Goal: Task Accomplishment & Management: Complete application form

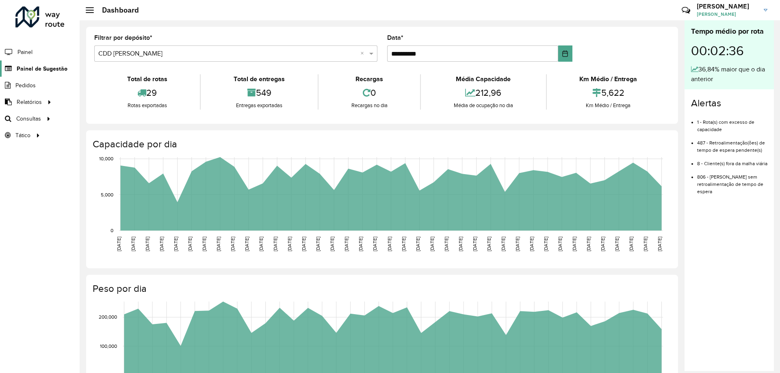
click at [28, 69] on span "Painel de Sugestão" at bounding box center [42, 69] width 51 height 9
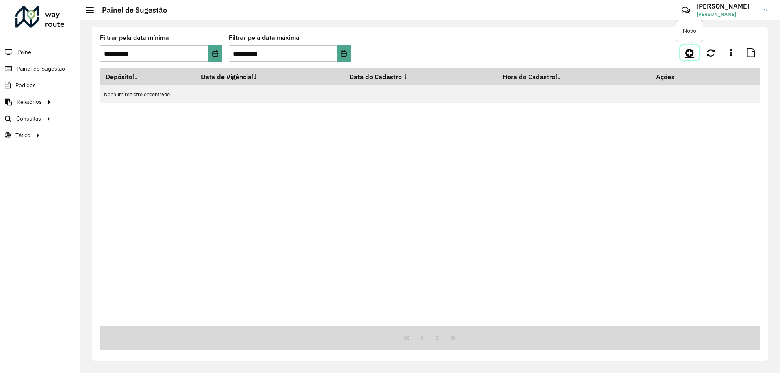
click at [686, 52] on icon at bounding box center [689, 53] width 9 height 10
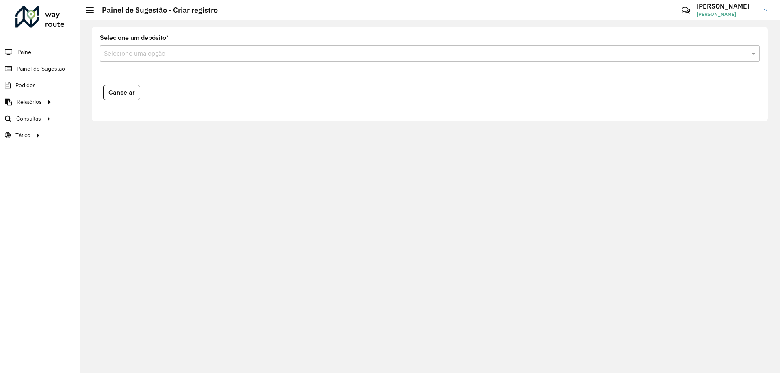
click at [240, 56] on input "text" at bounding box center [421, 54] width 635 height 10
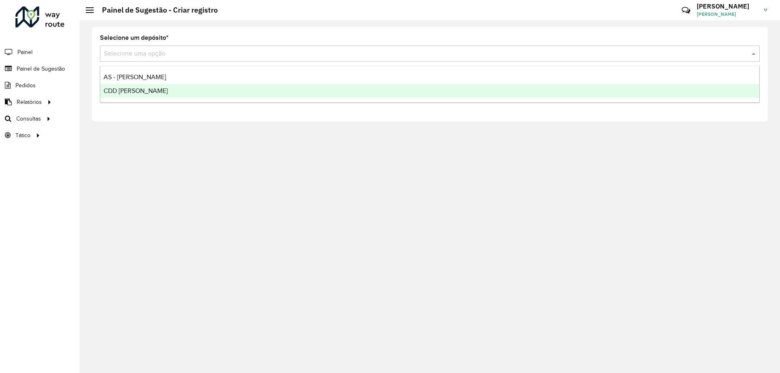
click at [192, 91] on div "CDD [PERSON_NAME]" at bounding box center [429, 91] width 659 height 14
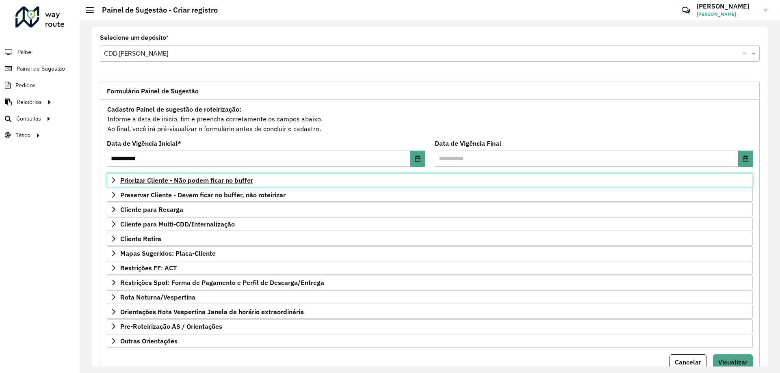
click at [191, 180] on span "Priorizar Cliente - Não podem ficar no buffer" at bounding box center [186, 180] width 133 height 6
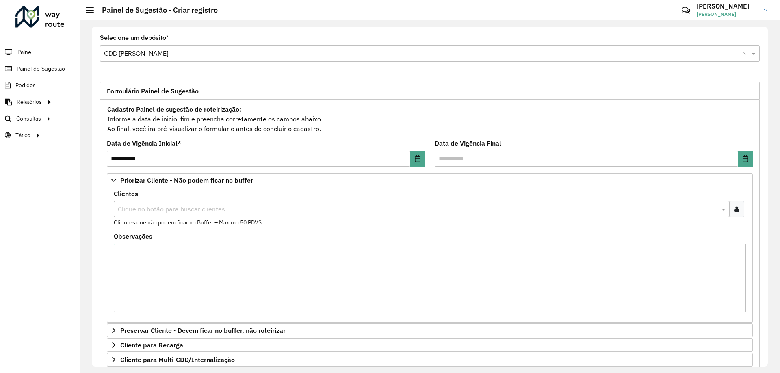
click at [734, 211] on icon at bounding box center [736, 209] width 4 height 6
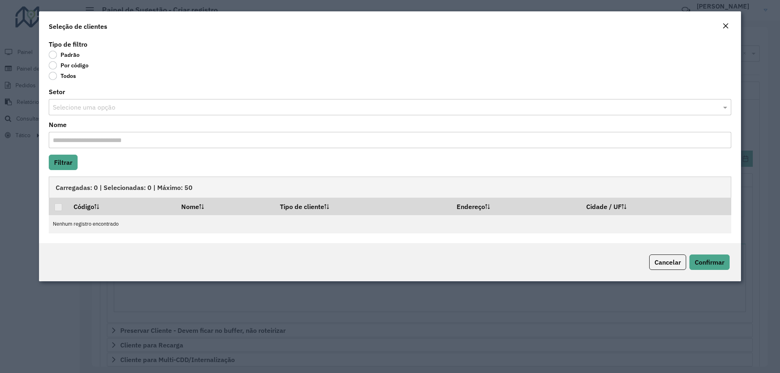
click at [64, 63] on label "Por código" at bounding box center [69, 65] width 40 height 8
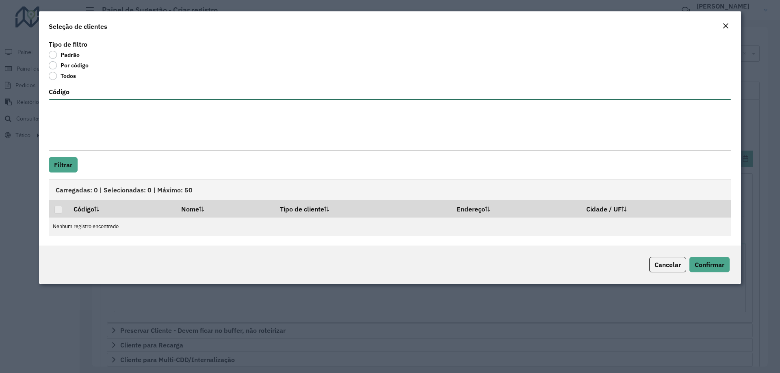
click at [76, 133] on textarea "Código" at bounding box center [390, 125] width 682 height 52
paste textarea "*** *** **** **** **** **** **** **** **** **** **** **** **** **** **** **** *…"
type textarea "*** *** **** **** **** **** **** **** **** **** **** **** **** **** **** **** *…"
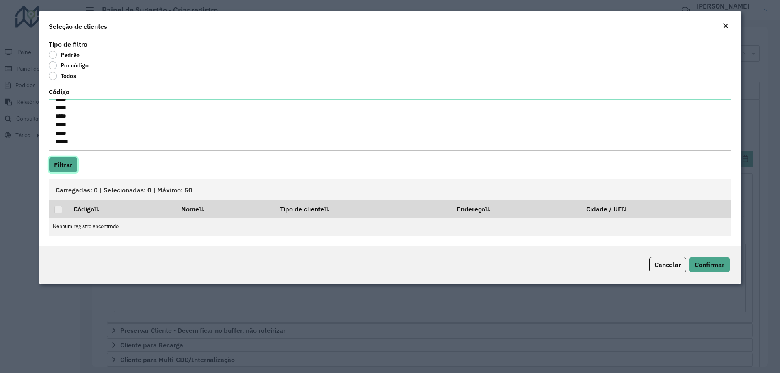
click at [74, 162] on button "Filtrar" at bounding box center [63, 164] width 29 height 15
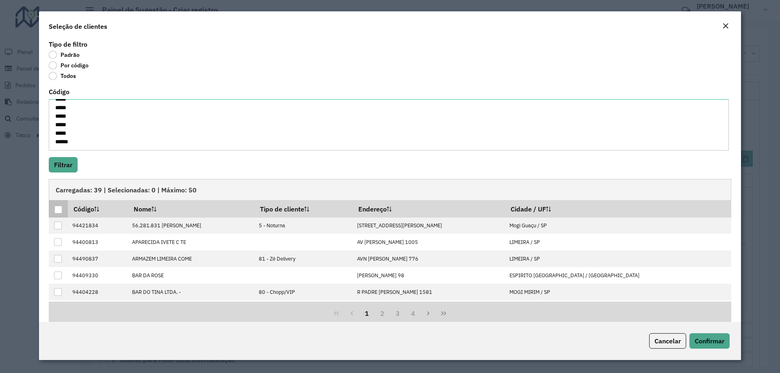
click at [61, 209] on div at bounding box center [58, 210] width 8 height 8
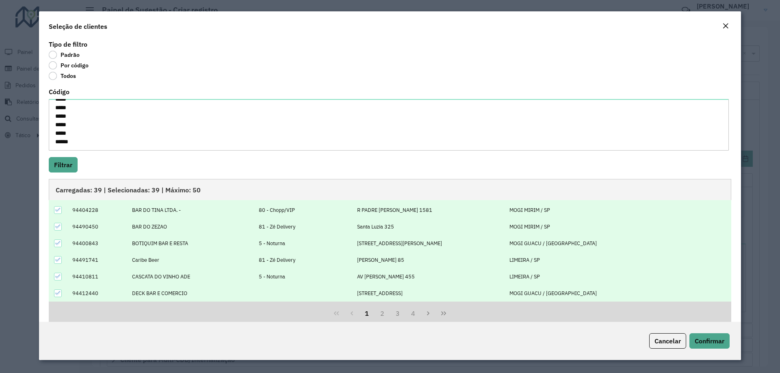
scroll to position [13, 0]
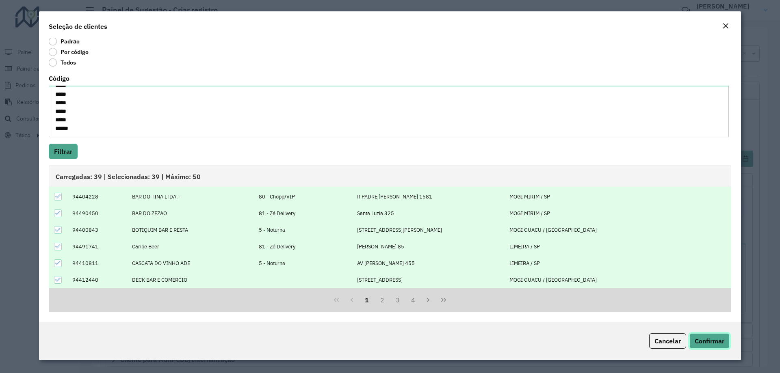
click at [714, 344] on span "Confirmar" at bounding box center [709, 341] width 30 height 8
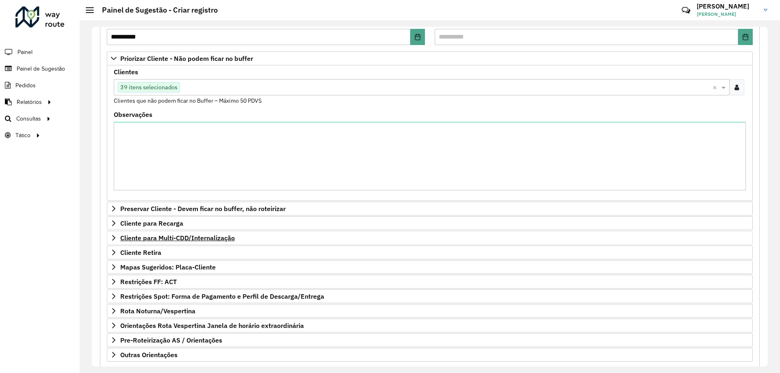
scroll to position [167, 0]
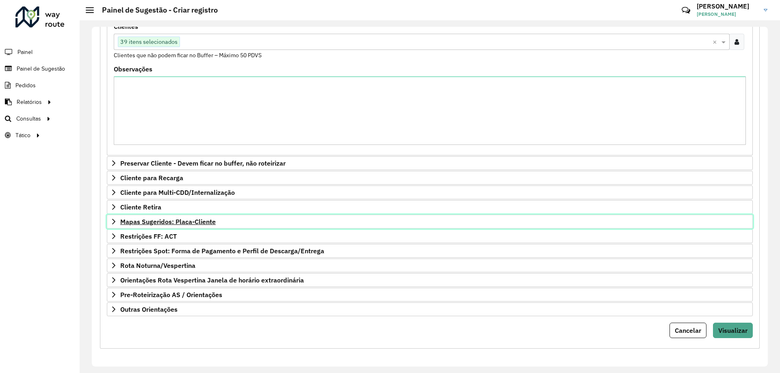
click at [154, 221] on span "Mapas Sugeridos: Placa-Cliente" at bounding box center [167, 221] width 95 height 6
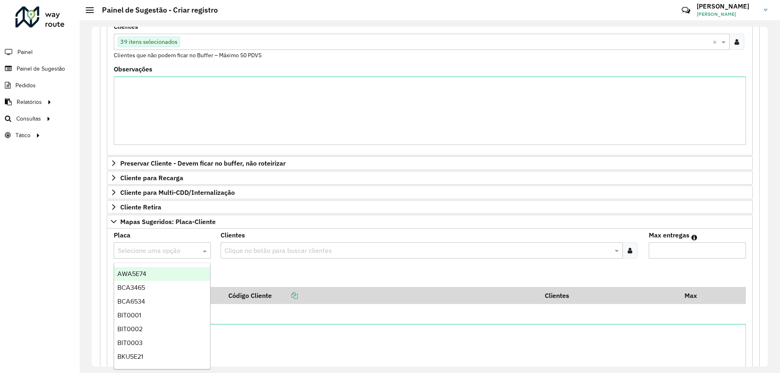
click at [170, 251] on input "text" at bounding box center [154, 251] width 73 height 10
type input "***"
click at [203, 275] on div "RHT5F26" at bounding box center [162, 274] width 96 height 14
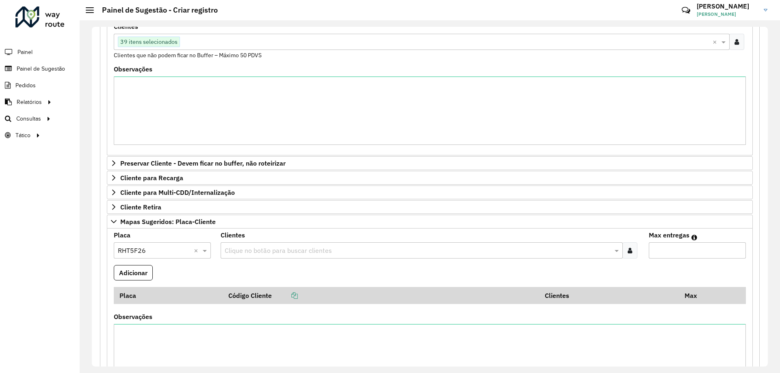
click at [629, 251] on icon at bounding box center [629, 250] width 4 height 6
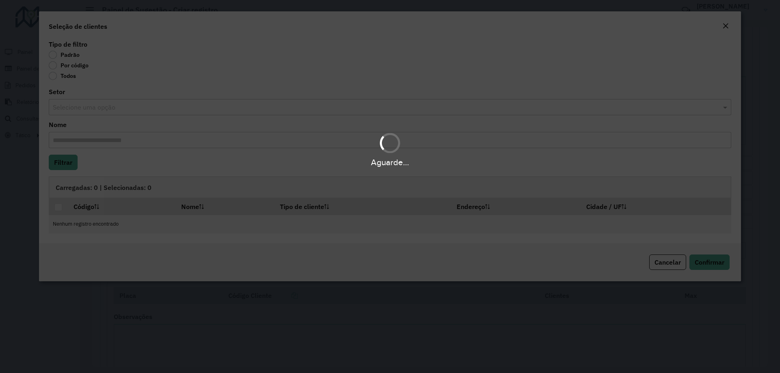
click at [57, 65] on div "Aguarde..." at bounding box center [390, 186] width 780 height 373
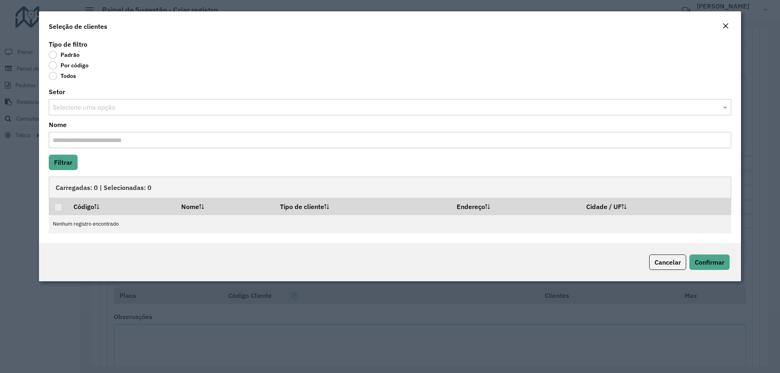
click at [57, 65] on label "Por código" at bounding box center [69, 65] width 40 height 8
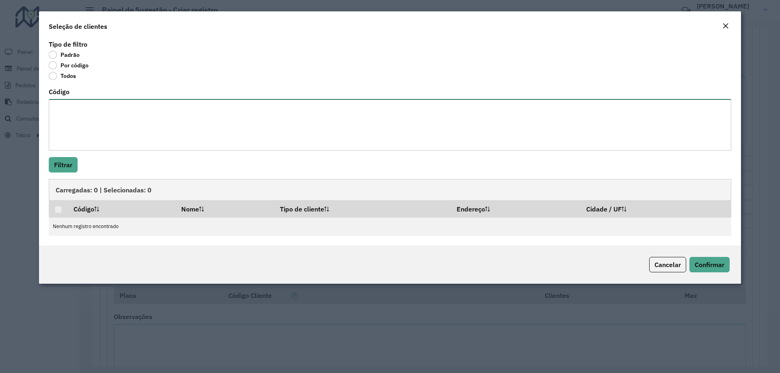
click at [70, 103] on textarea "Código" at bounding box center [390, 125] width 682 height 52
paste textarea "***** ***** ***** **** ***** ***** ****"
type textarea "***** ***** ***** **** ***** ***** ****"
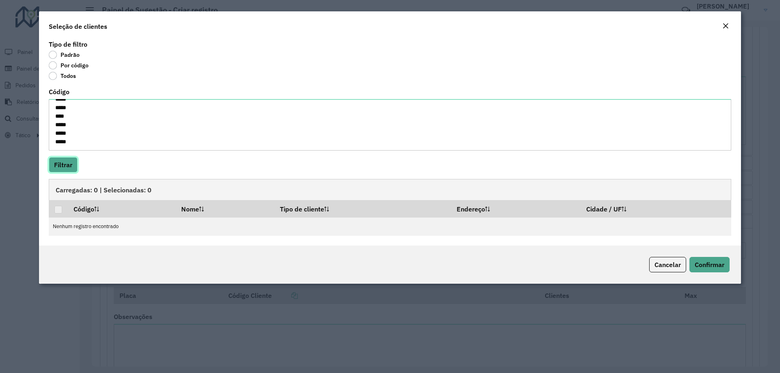
click at [66, 166] on button "Filtrar" at bounding box center [63, 164] width 29 height 15
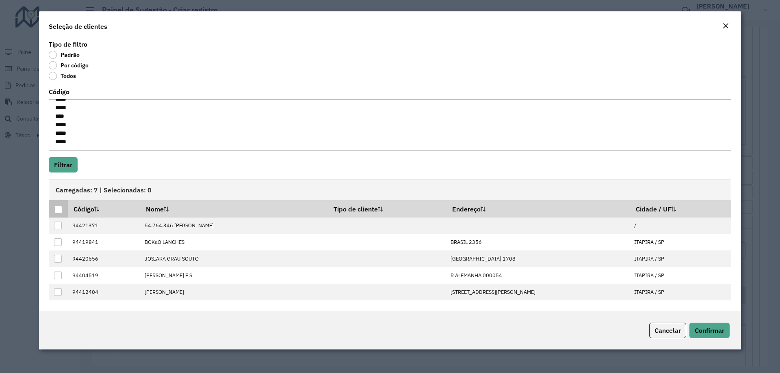
click at [61, 211] on div at bounding box center [58, 210] width 8 height 8
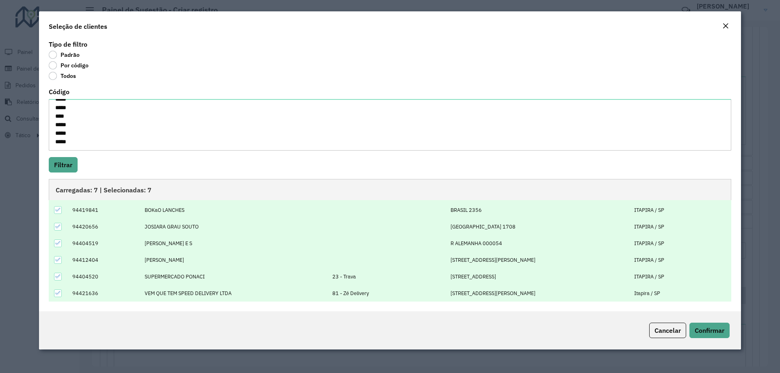
scroll to position [0, 0]
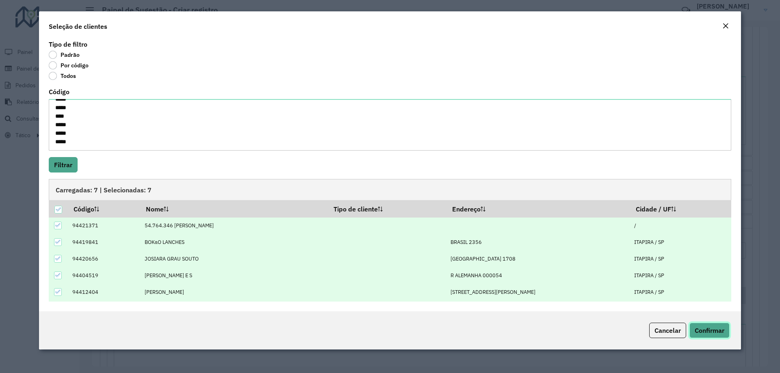
click at [714, 329] on span "Confirmar" at bounding box center [709, 331] width 30 height 8
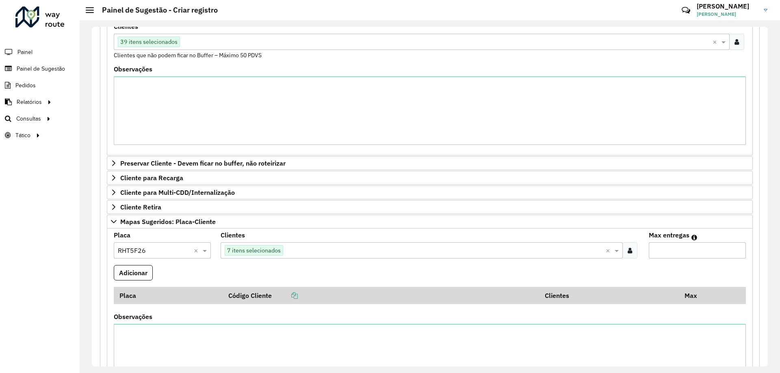
click at [663, 249] on input "Max entregas" at bounding box center [697, 250] width 97 height 16
type input "*"
click at [134, 276] on button "Adicionar" at bounding box center [133, 272] width 39 height 15
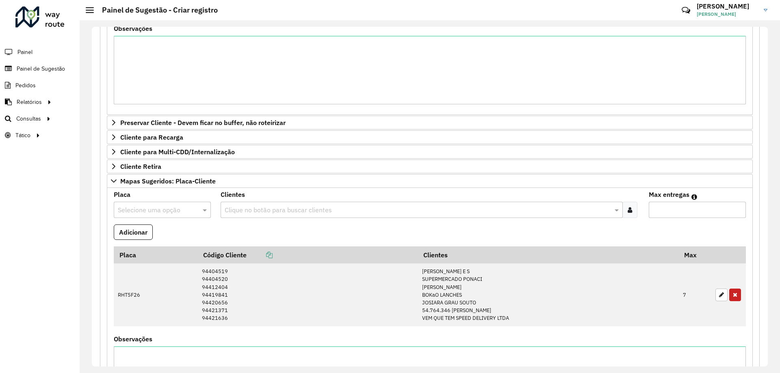
scroll to position [289, 0]
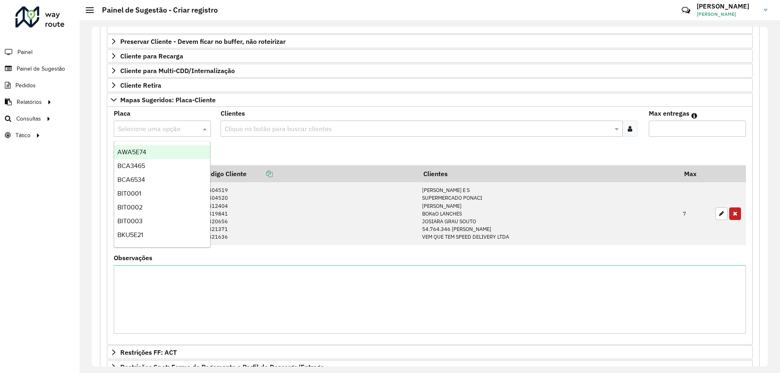
click at [180, 129] on input "text" at bounding box center [154, 129] width 73 height 10
type input "***"
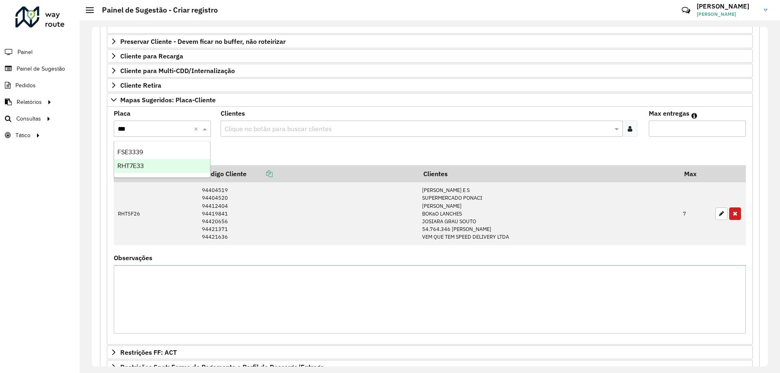
click at [163, 161] on div "RHT7E33" at bounding box center [162, 166] width 96 height 14
click at [630, 136] on div at bounding box center [629, 129] width 15 height 16
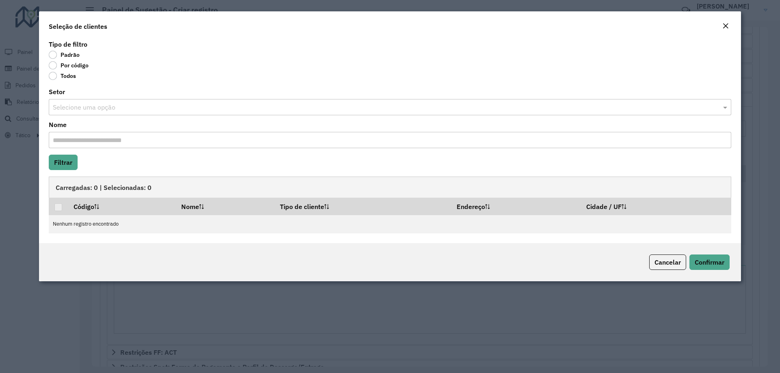
click at [56, 66] on label "Por código" at bounding box center [69, 65] width 40 height 8
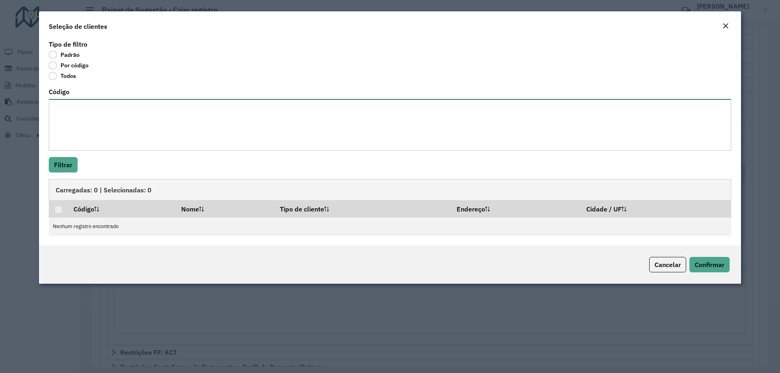
click at [100, 124] on textarea "Código" at bounding box center [390, 125] width 682 height 52
paste textarea "***** **** ***** **** ***** *****"
type textarea "***** **** ***** **** ***** *****"
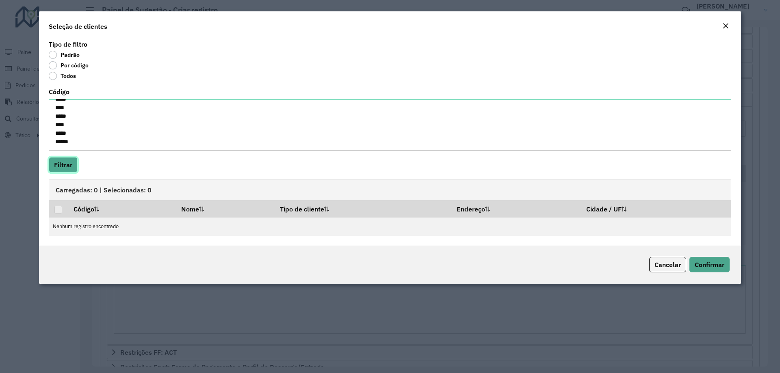
click at [73, 162] on button "Filtrar" at bounding box center [63, 164] width 29 height 15
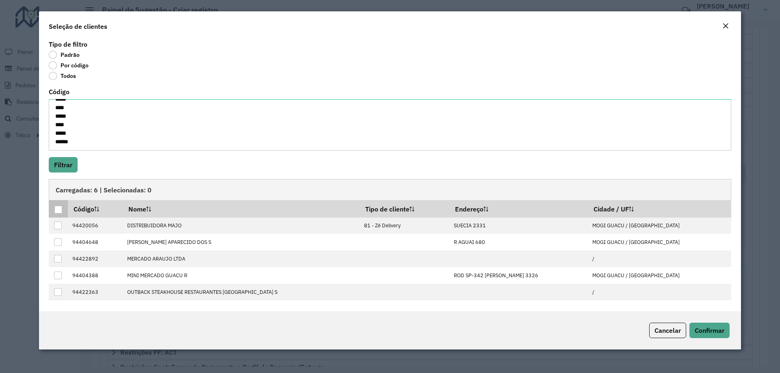
click at [61, 207] on div at bounding box center [58, 210] width 8 height 8
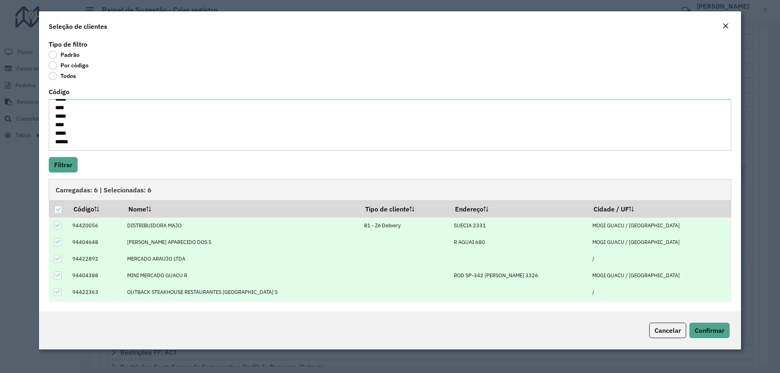
scroll to position [15, 0]
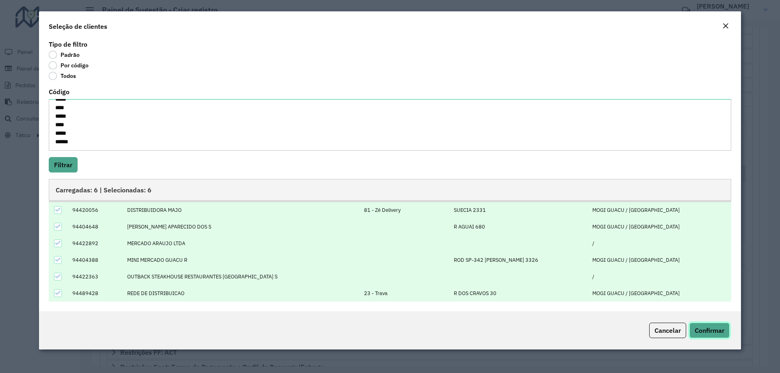
click at [720, 331] on span "Confirmar" at bounding box center [709, 331] width 30 height 8
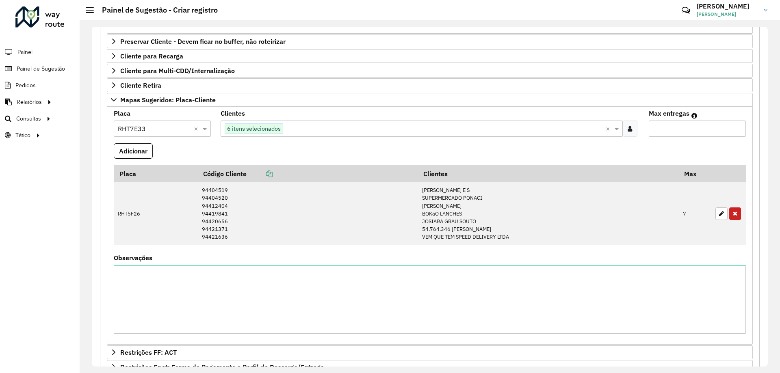
click at [654, 130] on input "Max entregas" at bounding box center [697, 129] width 97 height 16
type input "*"
click at [134, 155] on button "Adicionar" at bounding box center [133, 150] width 39 height 15
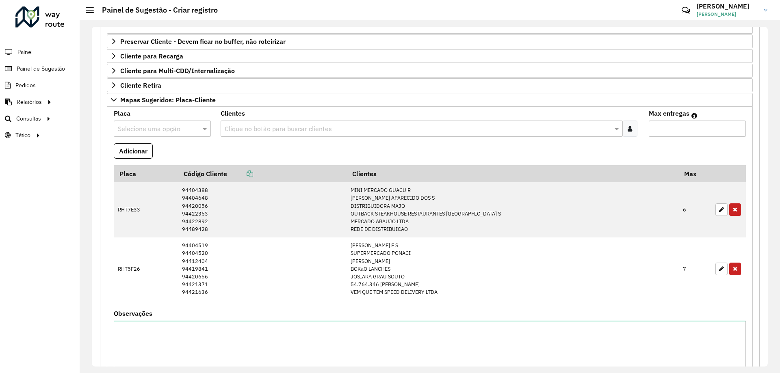
scroll to position [461, 0]
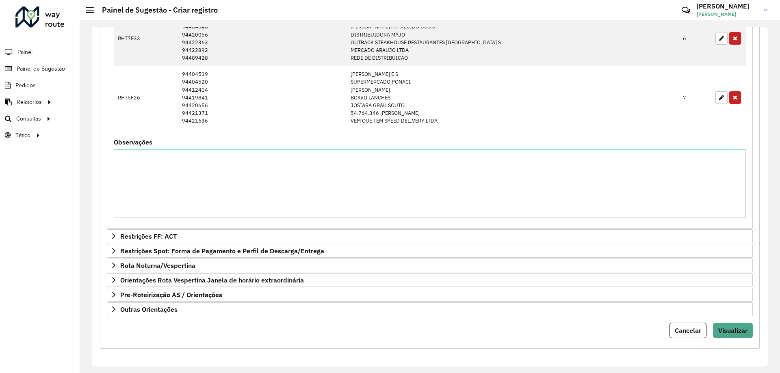
click at [729, 332] on span "Visualizar" at bounding box center [732, 331] width 29 height 8
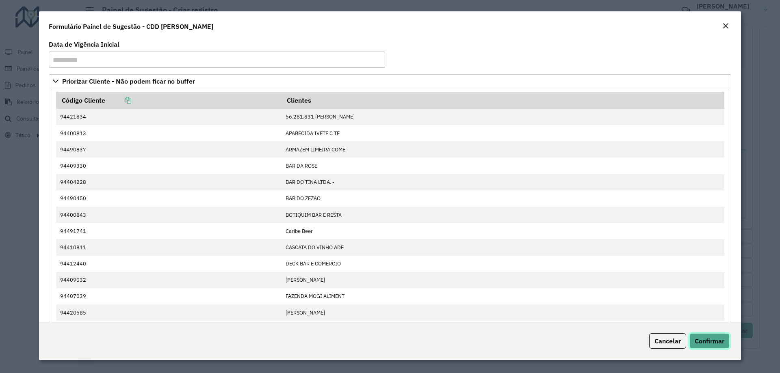
click at [702, 344] on span "Confirmar" at bounding box center [709, 341] width 30 height 8
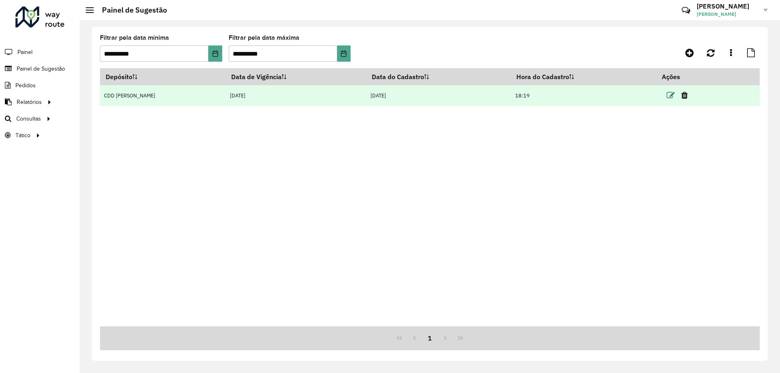
click at [666, 96] on icon at bounding box center [670, 95] width 8 height 8
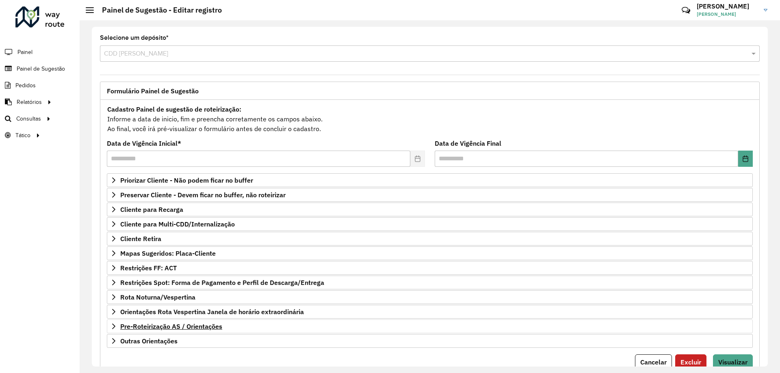
scroll to position [32, 0]
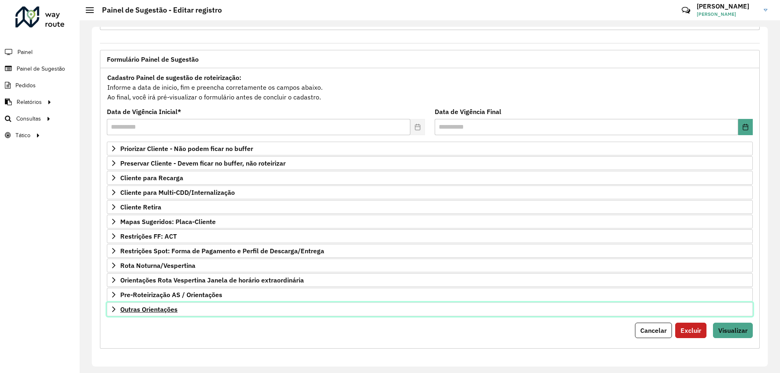
click at [172, 309] on span "Outras Orientações" at bounding box center [148, 309] width 57 height 6
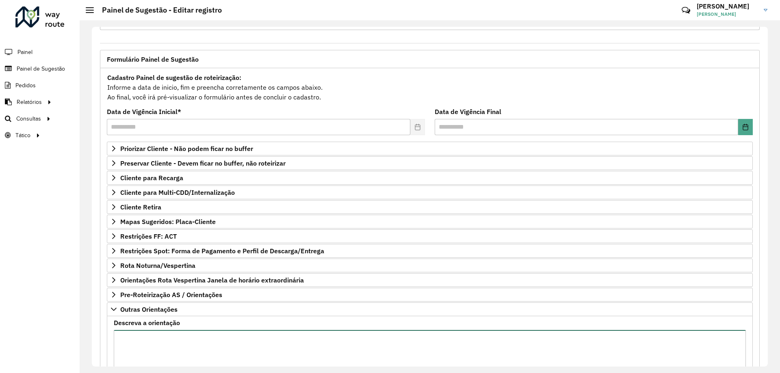
click at [164, 339] on textarea "Descreva a orientação" at bounding box center [430, 364] width 632 height 69
type textarea "*"
type textarea "**********"
drag, startPoint x: 410, startPoint y: 339, endPoint x: 0, endPoint y: 338, distance: 410.2
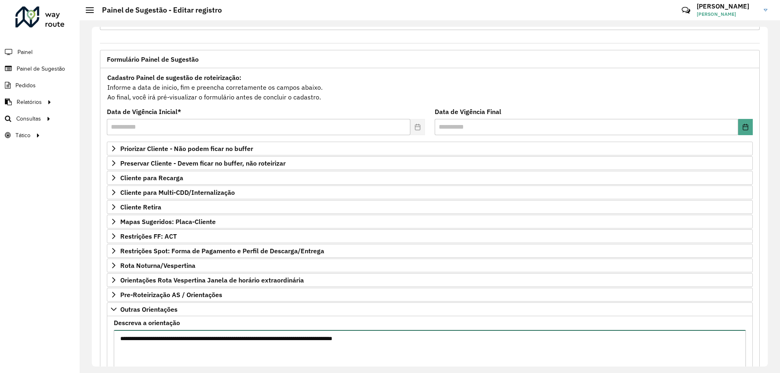
click at [0, 338] on div "**********" at bounding box center [390, 186] width 780 height 373
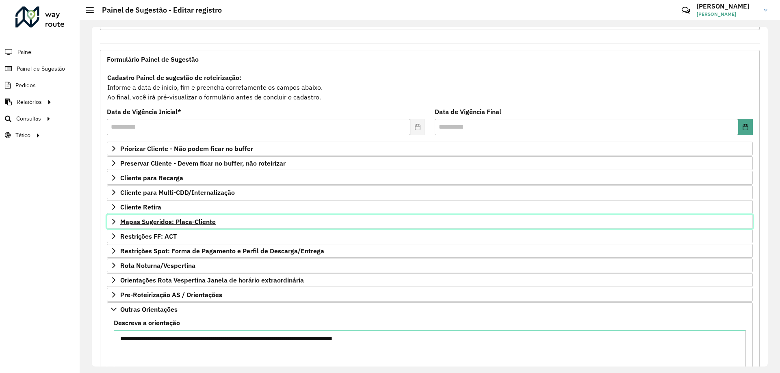
click at [162, 227] on link "Mapas Sugeridos: Placa-Cliente" at bounding box center [430, 222] width 646 height 14
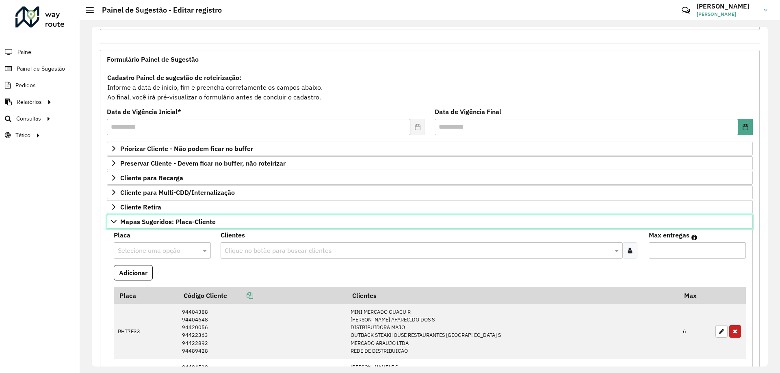
scroll to position [235, 0]
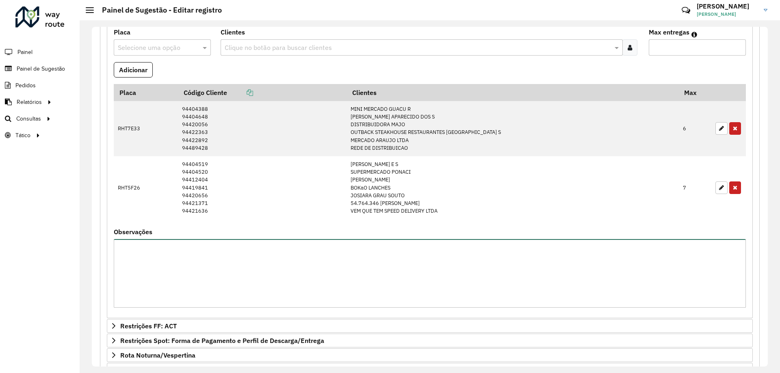
click at [147, 264] on textarea "Observações" at bounding box center [430, 273] width 632 height 69
paste textarea "**********"
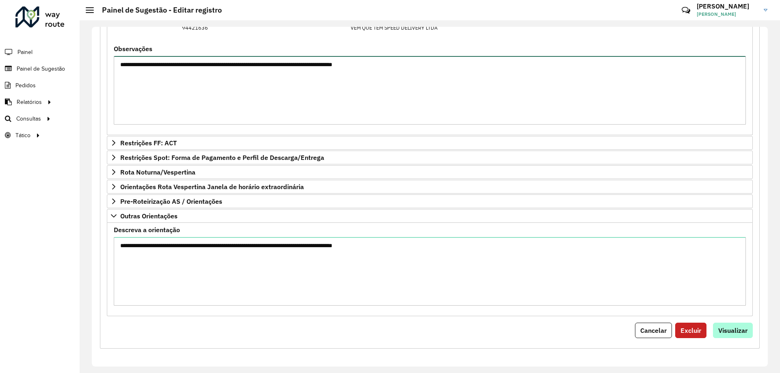
type textarea "**********"
click at [735, 331] on span "Visualizar" at bounding box center [732, 331] width 29 height 8
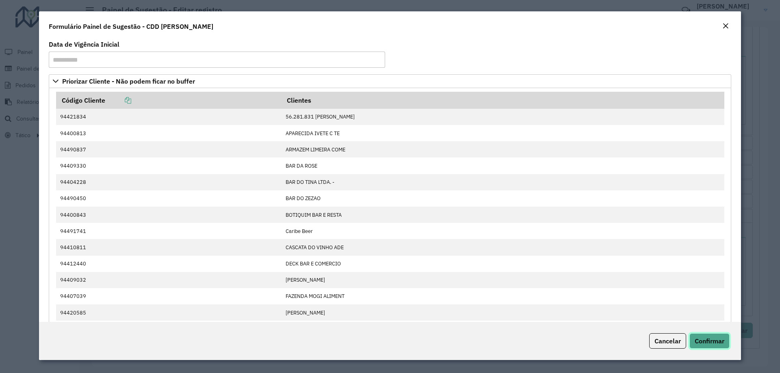
click at [716, 342] on span "Confirmar" at bounding box center [709, 341] width 30 height 8
